Goal: Information Seeking & Learning: Learn about a topic

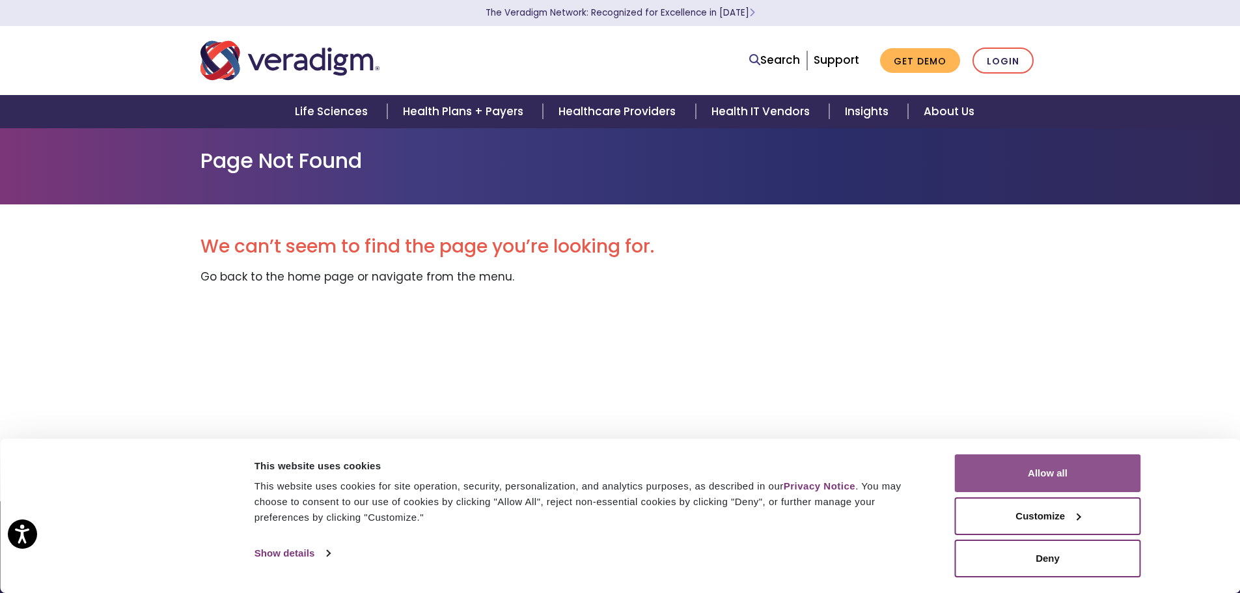
click at [1042, 471] on button "Allow all" at bounding box center [1048, 473] width 186 height 38
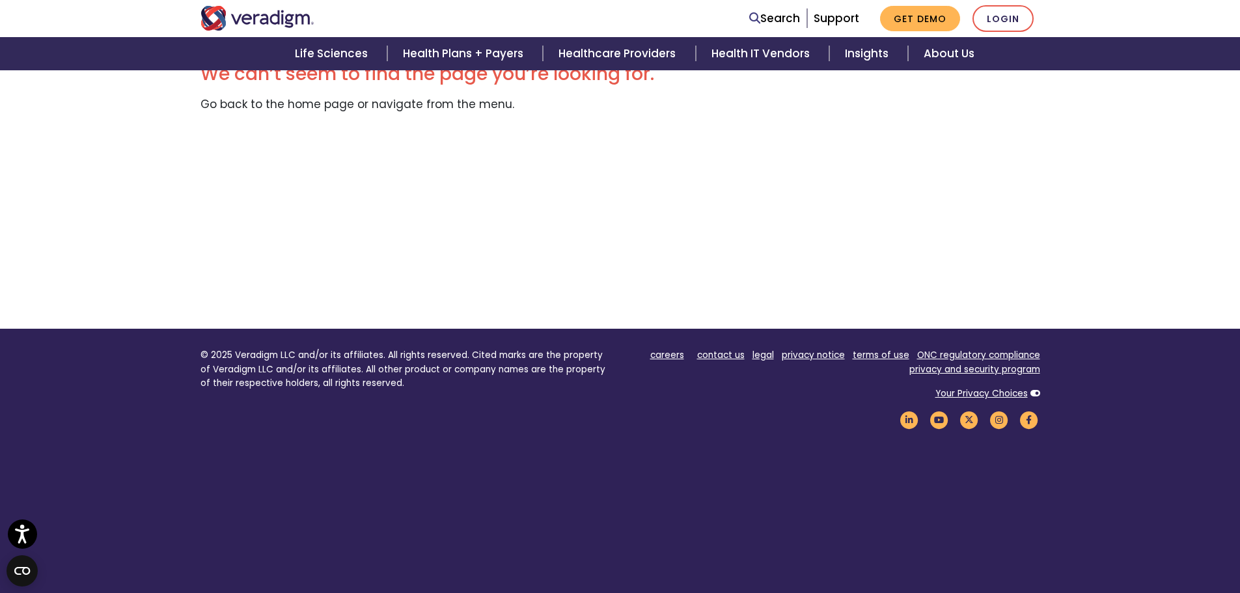
scroll to position [187, 0]
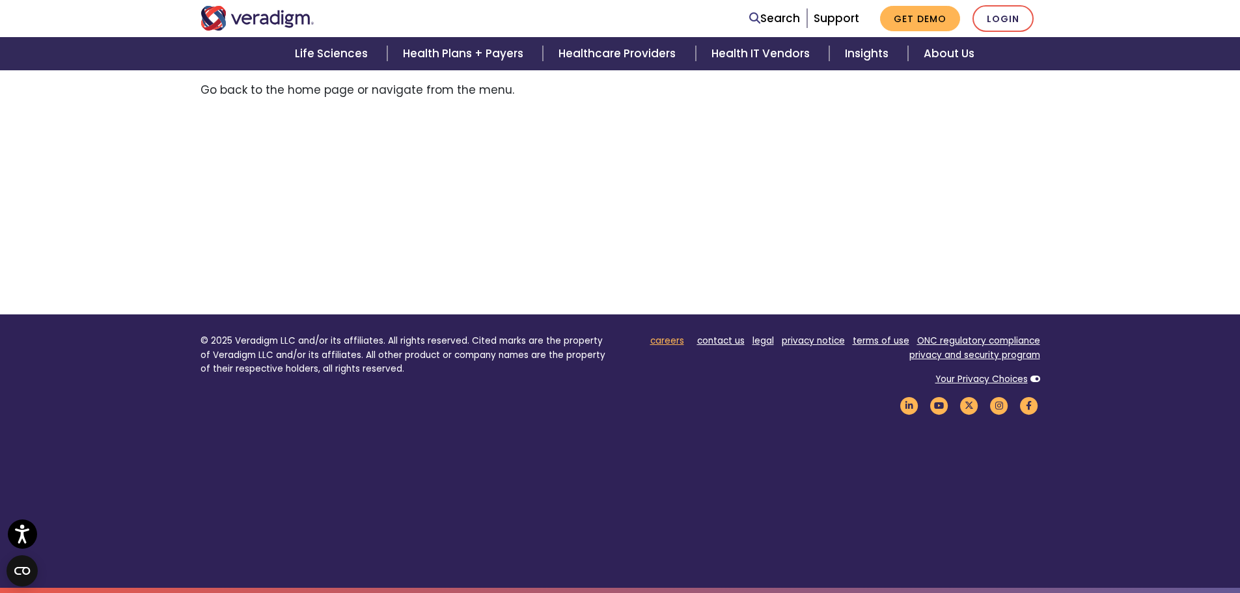
click at [663, 344] on link "careers" at bounding box center [667, 341] width 34 height 12
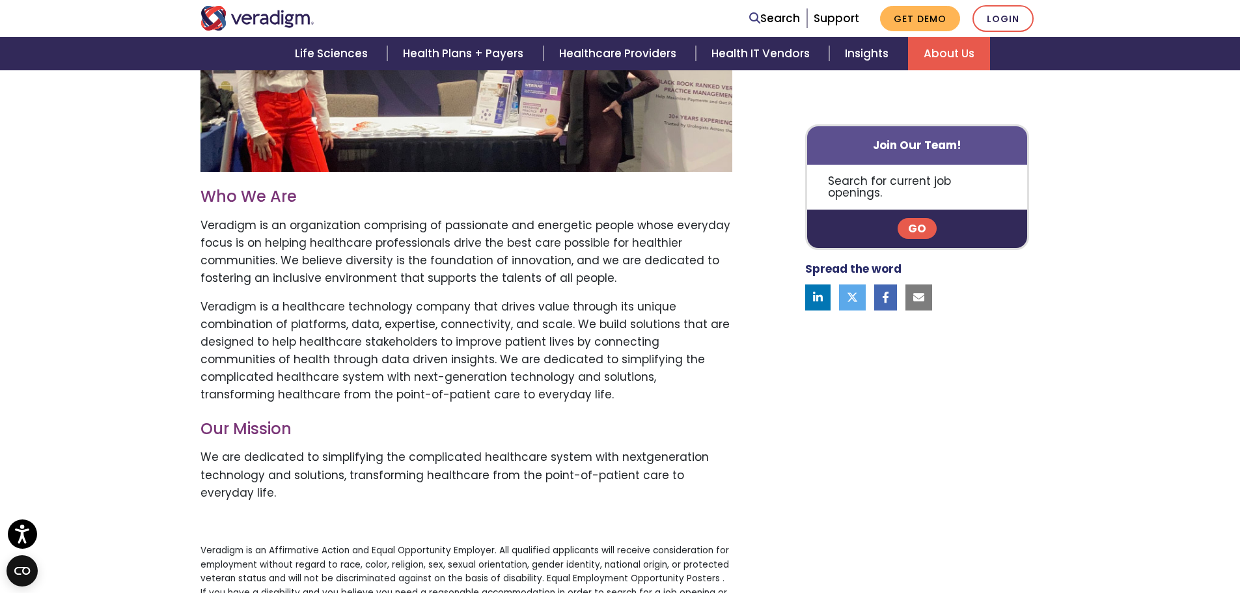
scroll to position [651, 0]
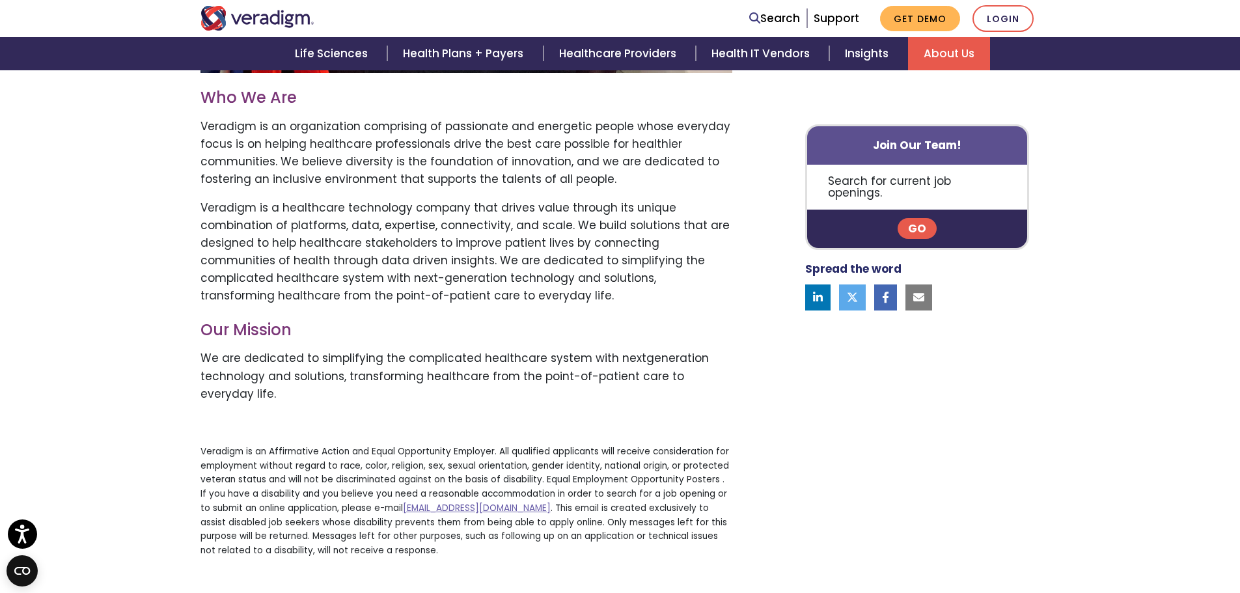
click at [912, 219] on link "Go" at bounding box center [917, 229] width 39 height 21
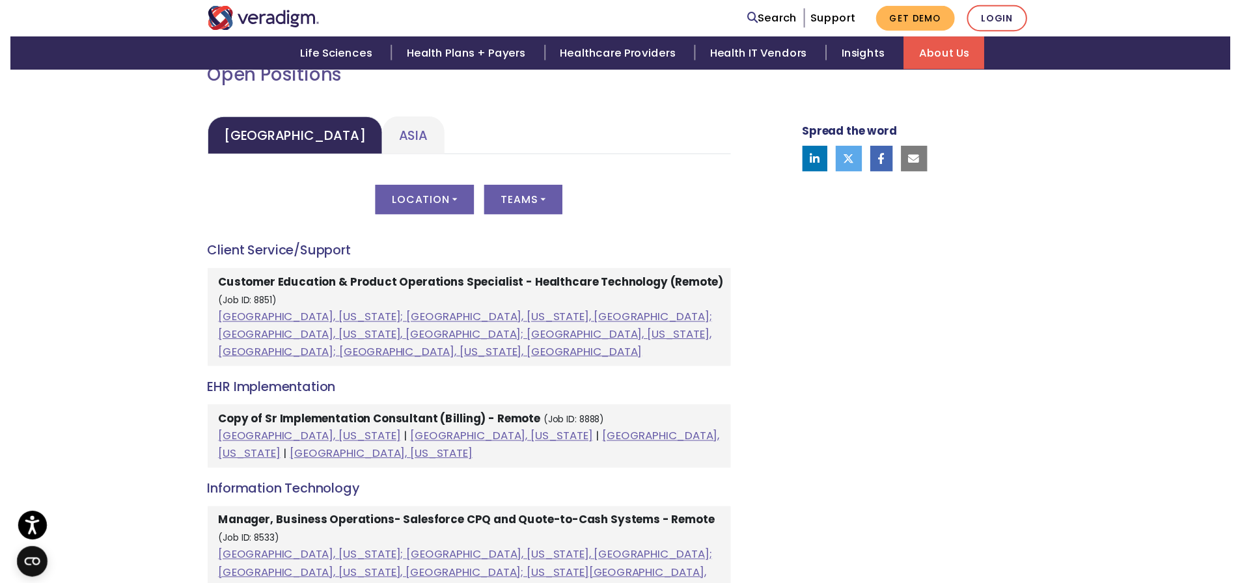
scroll to position [651, 0]
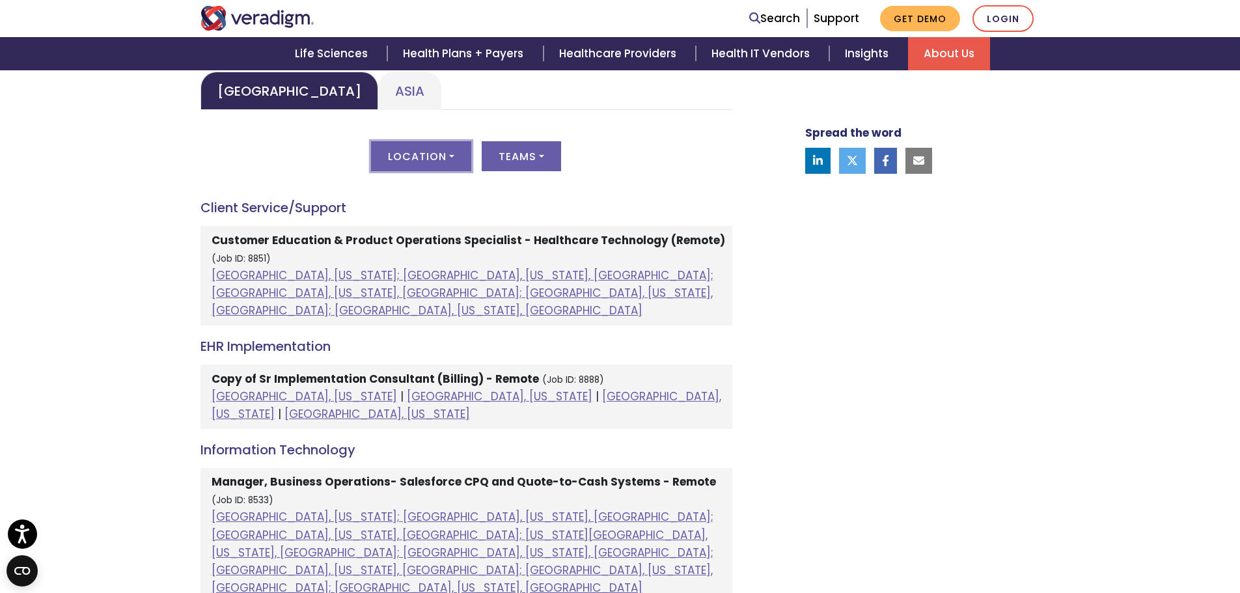
click at [427, 163] on button "Location" at bounding box center [421, 156] width 100 height 30
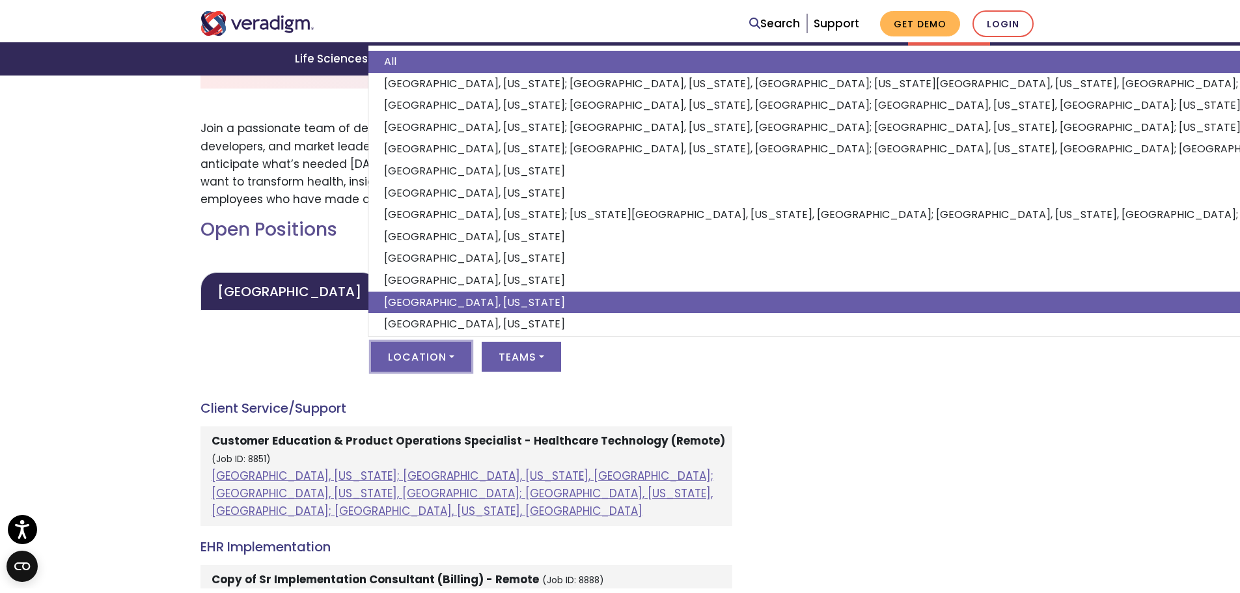
scroll to position [53, 0]
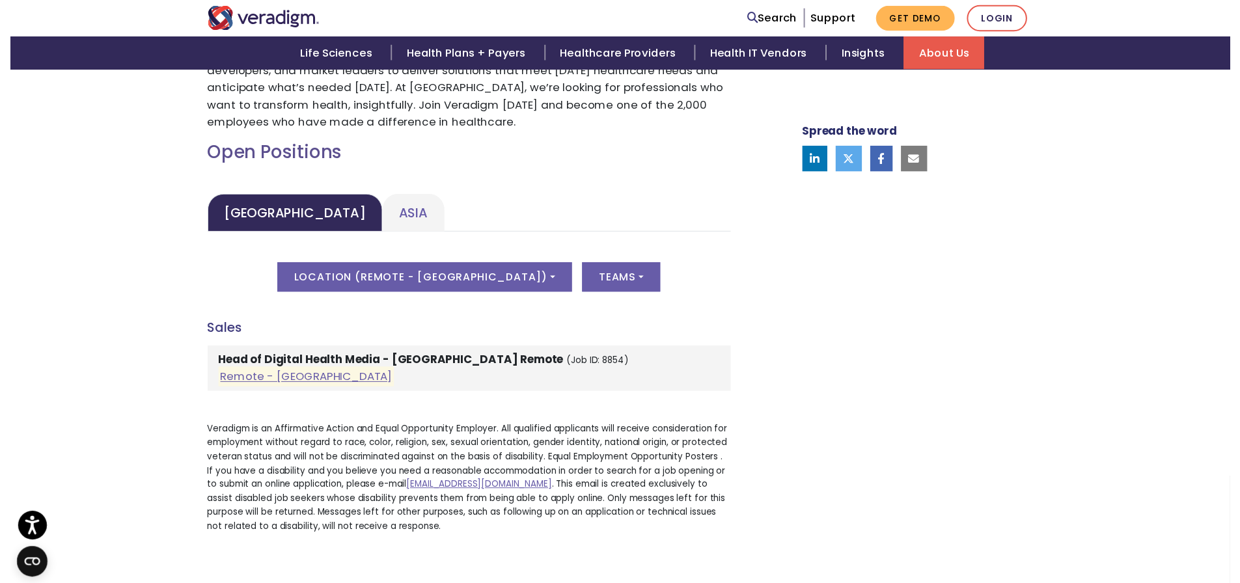
scroll to position [521, 0]
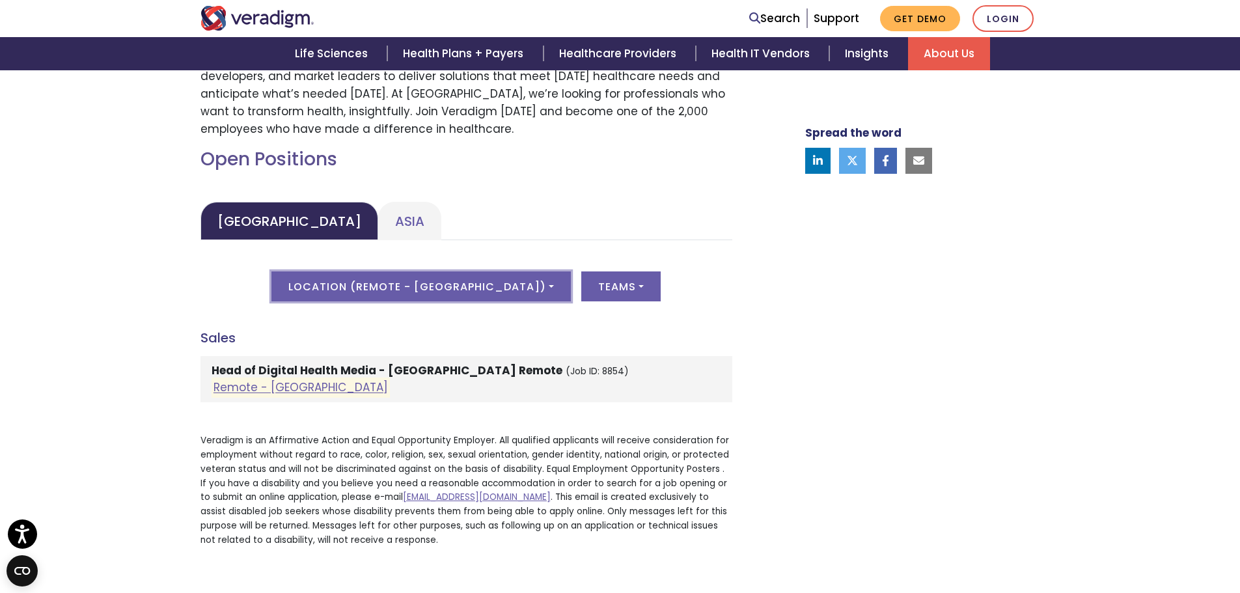
click at [500, 277] on button "Location ( Remote - [GEOGRAPHIC_DATA] )" at bounding box center [420, 286] width 299 height 30
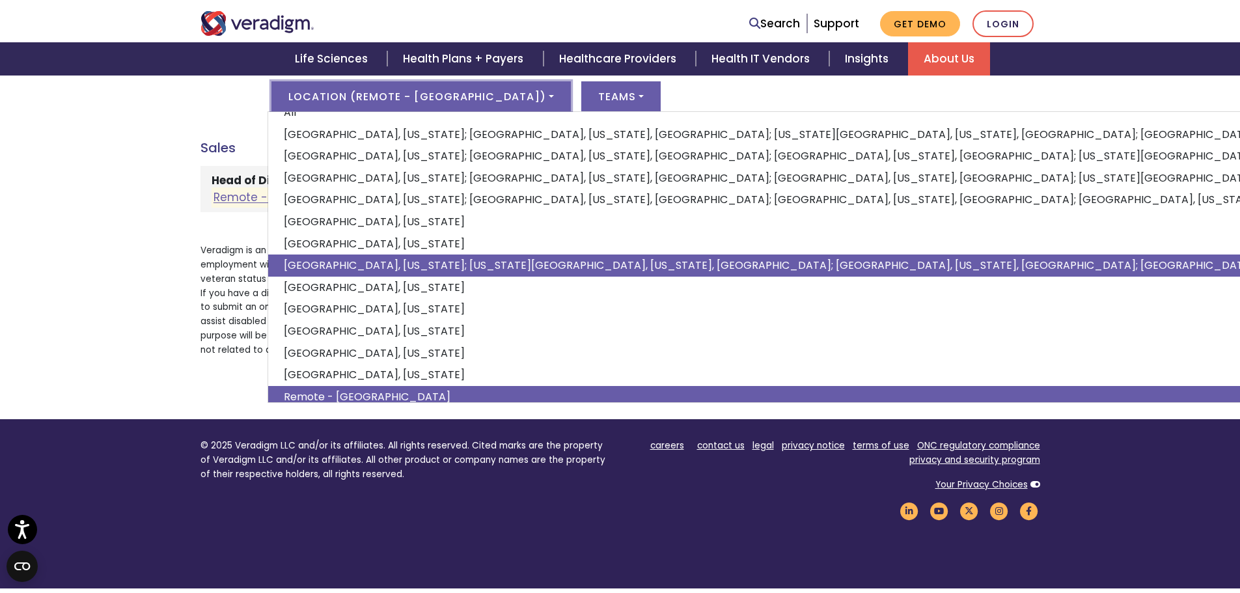
scroll to position [0, 0]
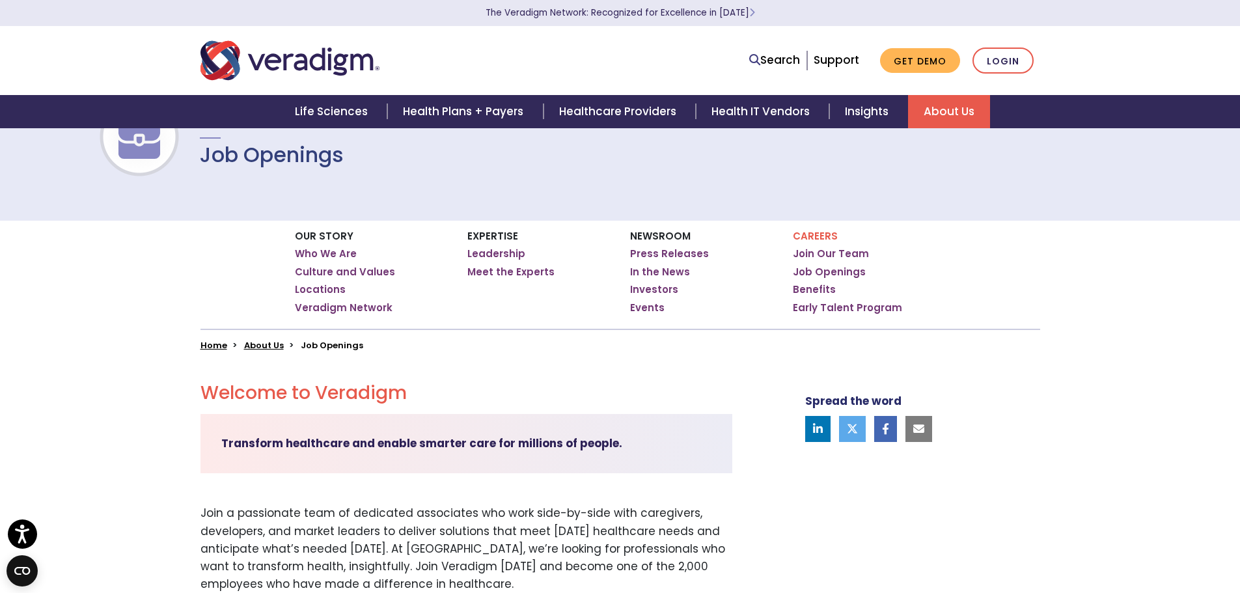
scroll to position [65, 0]
